Goal: Navigation & Orientation: Go to known website

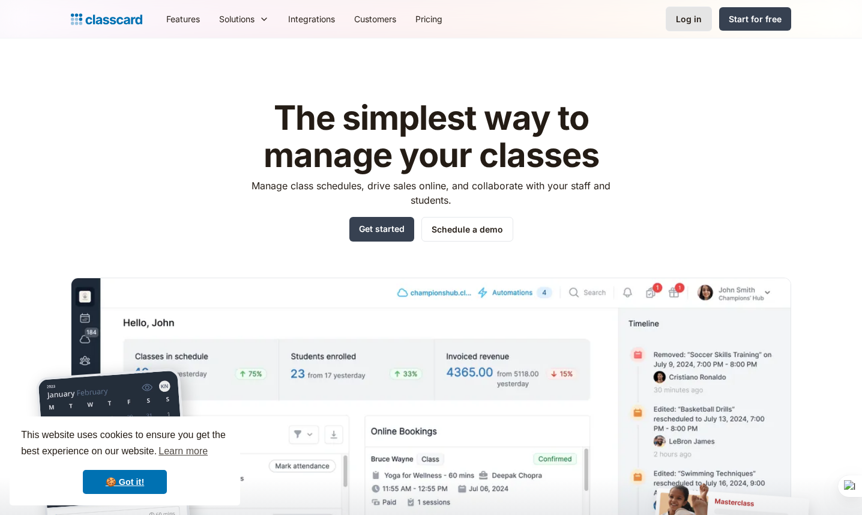
click at [693, 21] on div "Log in" at bounding box center [689, 19] width 26 height 13
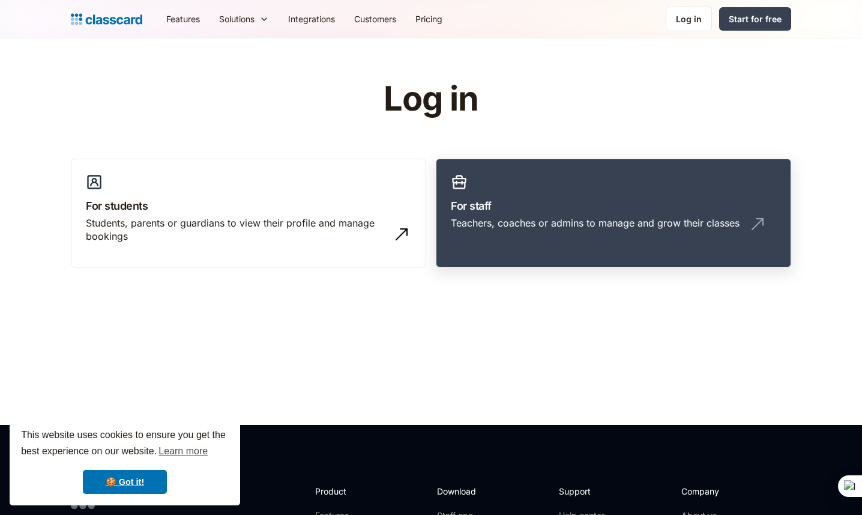
click at [644, 214] on link "For staff Teachers, coaches or admins to manage and grow their classes" at bounding box center [613, 213] width 355 height 109
